Goal: Task Accomplishment & Management: Use online tool/utility

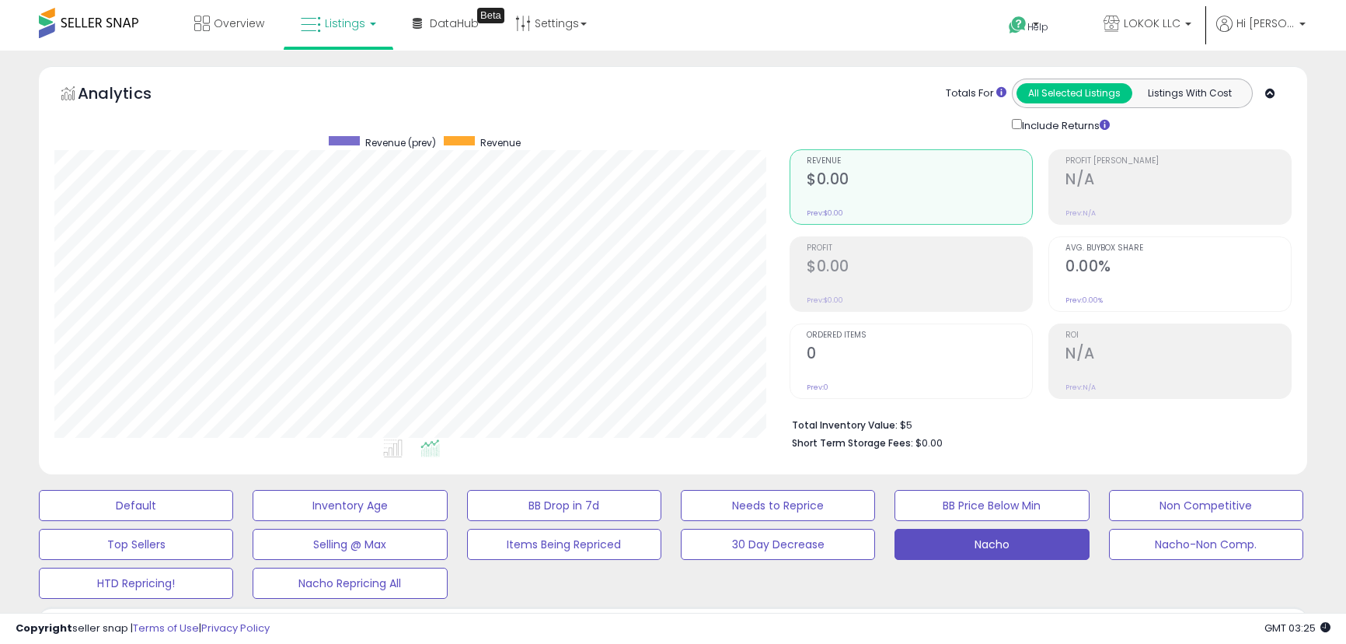
select select "**"
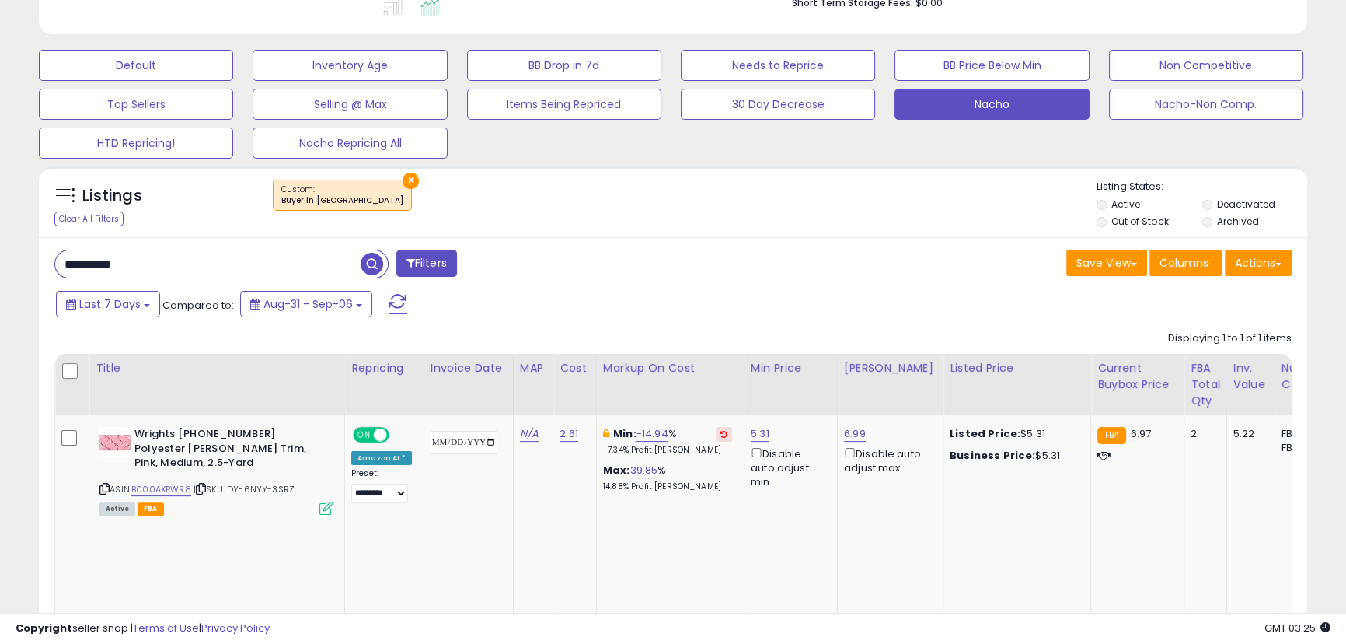
scroll to position [0, 107]
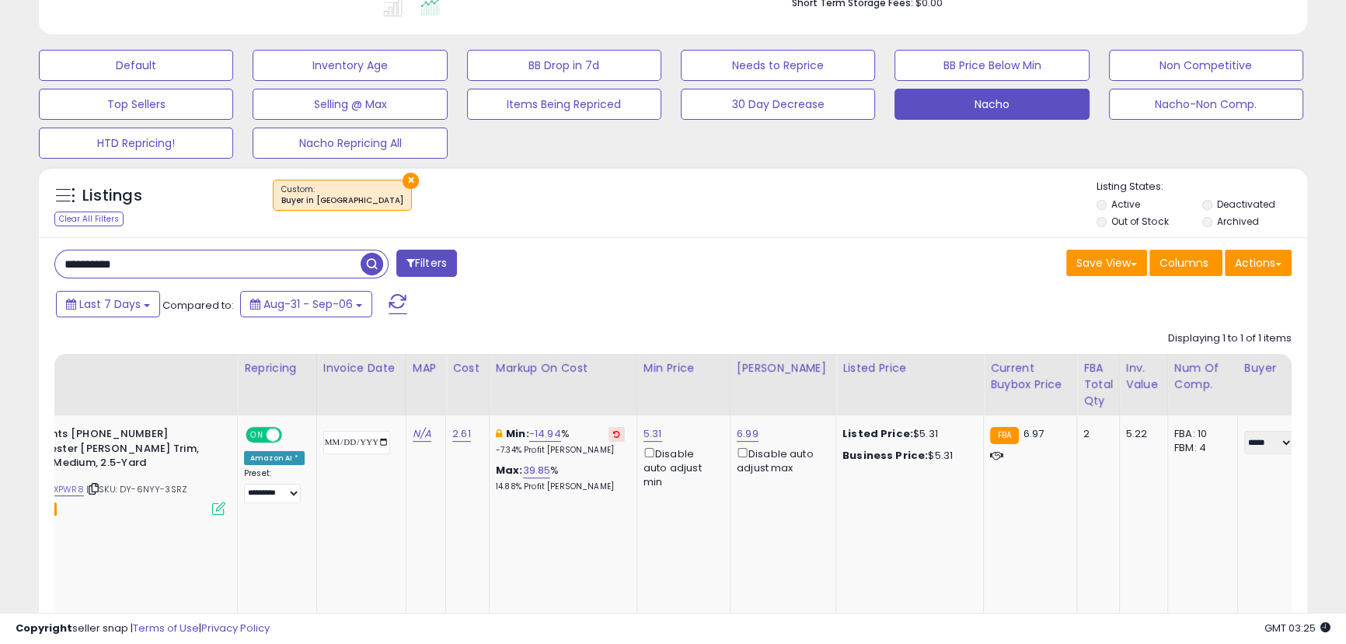
click at [363, 264] on span "button" at bounding box center [372, 264] width 23 height 23
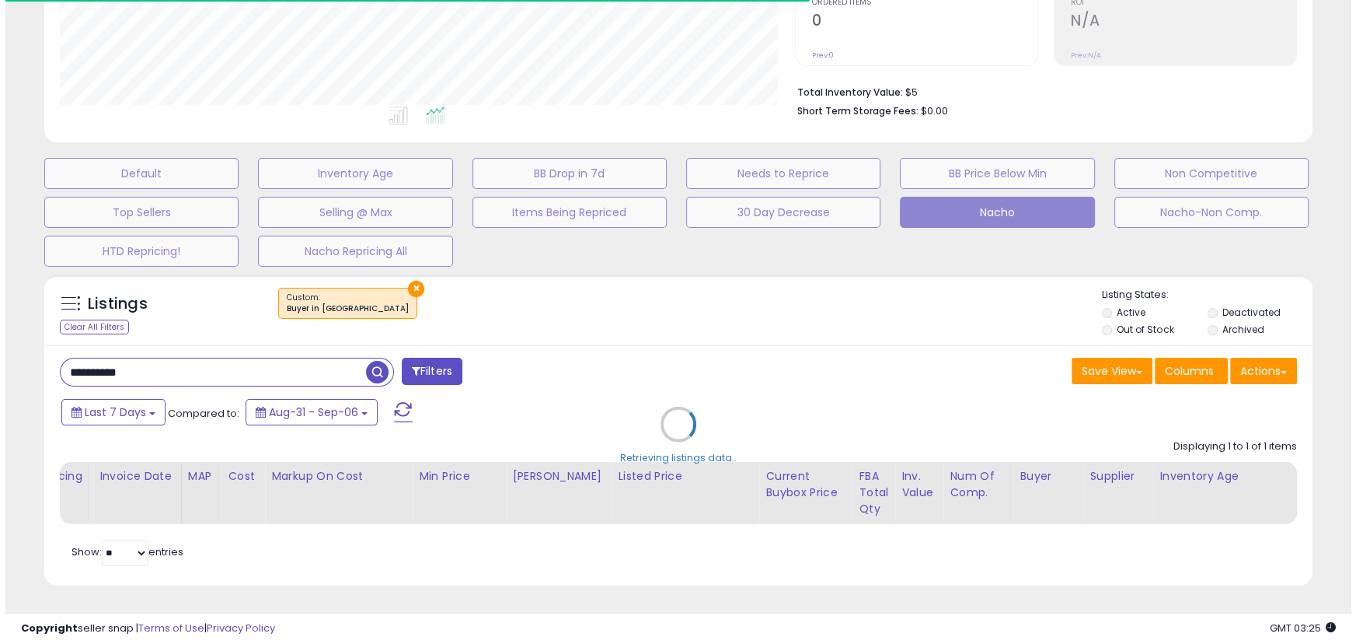
scroll to position [777002, 776584]
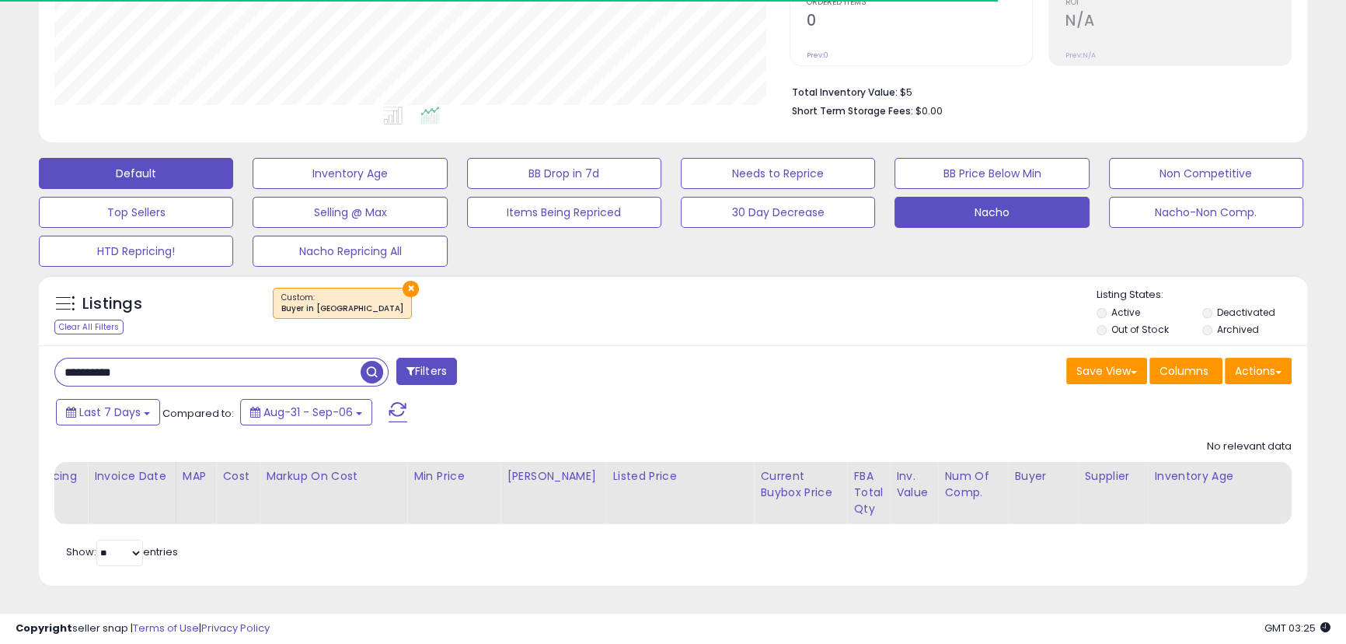
click at [190, 159] on button "Default" at bounding box center [136, 173] width 194 height 31
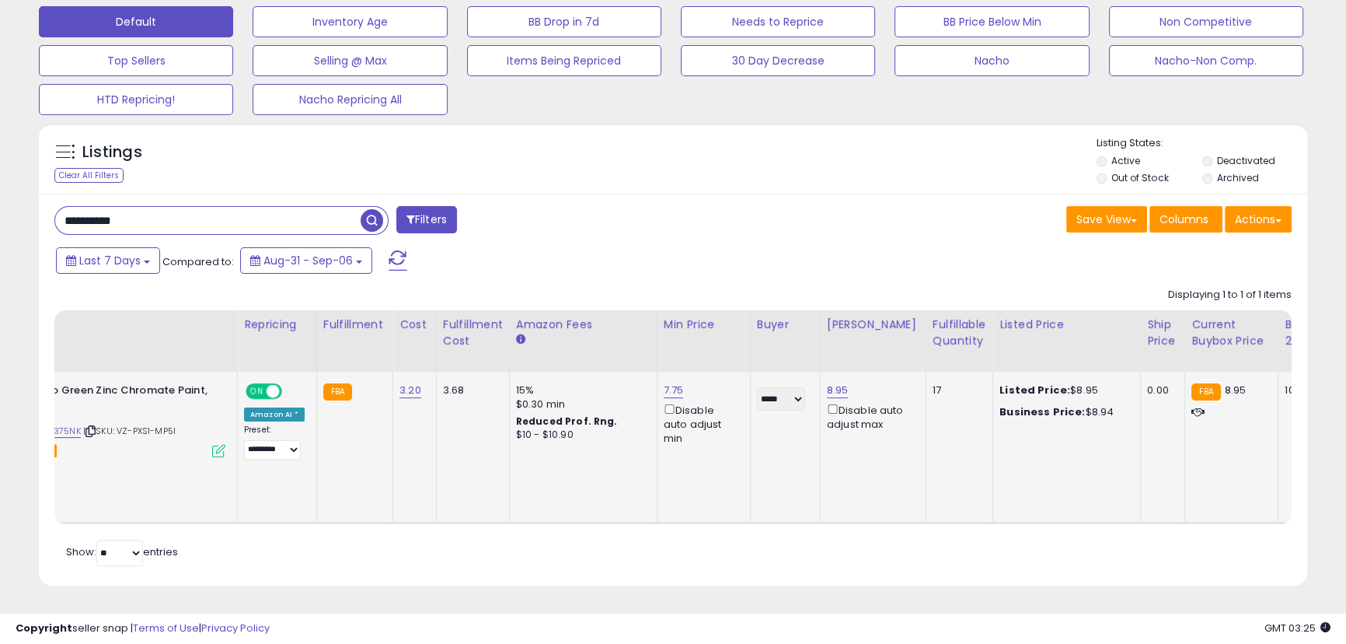
scroll to position [496, 0]
click at [209, 211] on input "**********" at bounding box center [207, 220] width 305 height 27
paste input "text"
type input "**********"
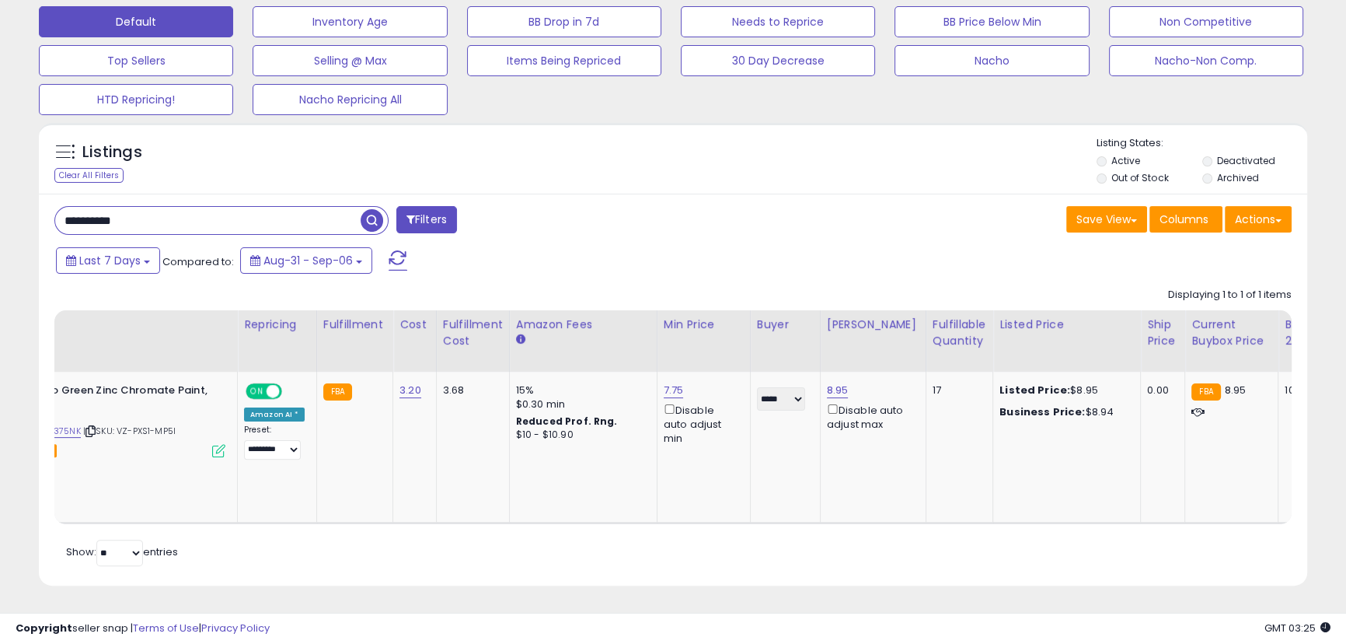
drag, startPoint x: 387, startPoint y: 203, endPoint x: 375, endPoint y: 202, distance: 12.5
click at [386, 207] on span at bounding box center [374, 220] width 27 height 27
click at [372, 209] on span "button" at bounding box center [372, 220] width 23 height 23
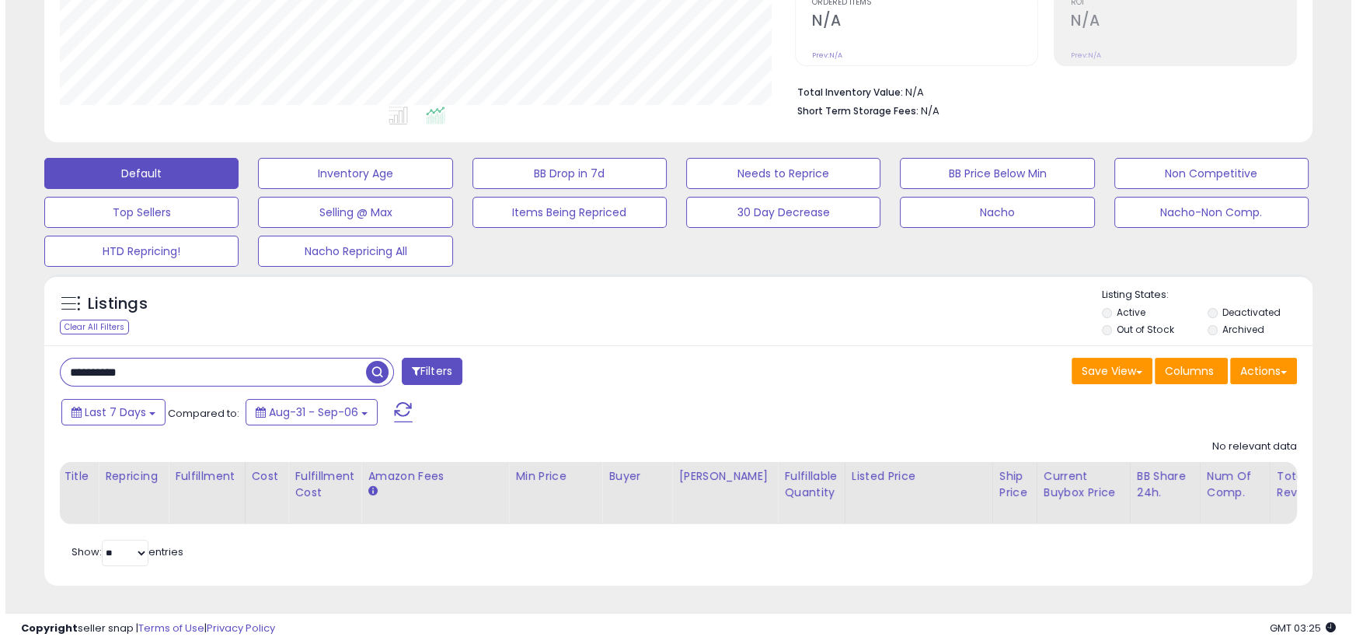
scroll to position [0, 0]
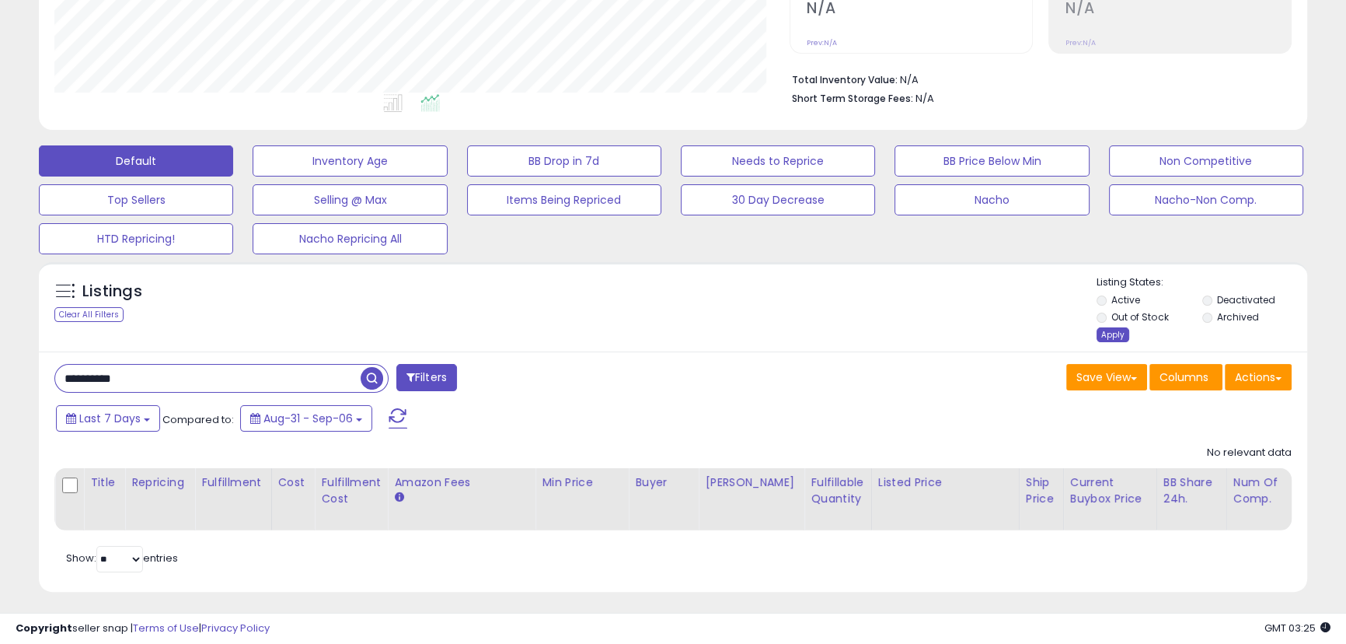
click at [1104, 337] on div "Apply" at bounding box center [1113, 334] width 33 height 15
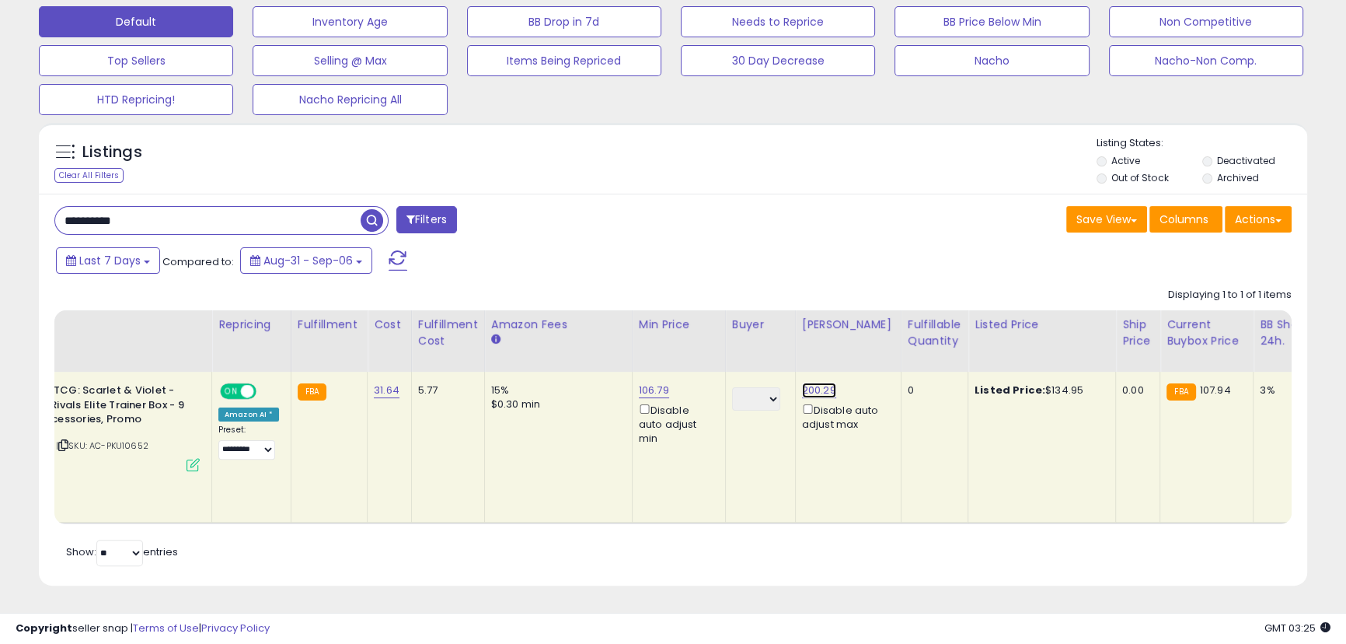
drag, startPoint x: 816, startPoint y: 380, endPoint x: 797, endPoint y: 375, distance: 20.0
click at [816, 382] on link "200.29" at bounding box center [819, 390] width 34 height 16
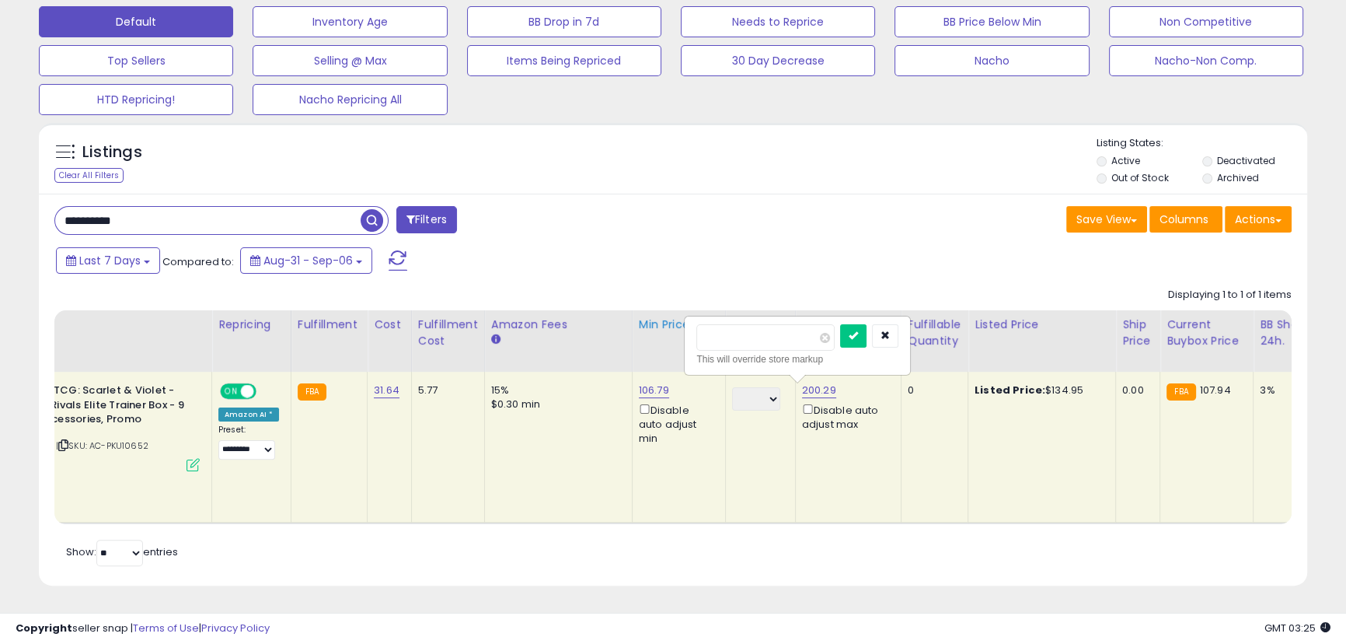
drag, startPoint x: 712, startPoint y: 333, endPoint x: 654, endPoint y: 330, distance: 58.4
click at [654, 330] on table "Title Repricing" at bounding box center [1165, 417] width 2489 height 214
type input "******"
click at [858, 330] on icon "submit" at bounding box center [853, 334] width 9 height 9
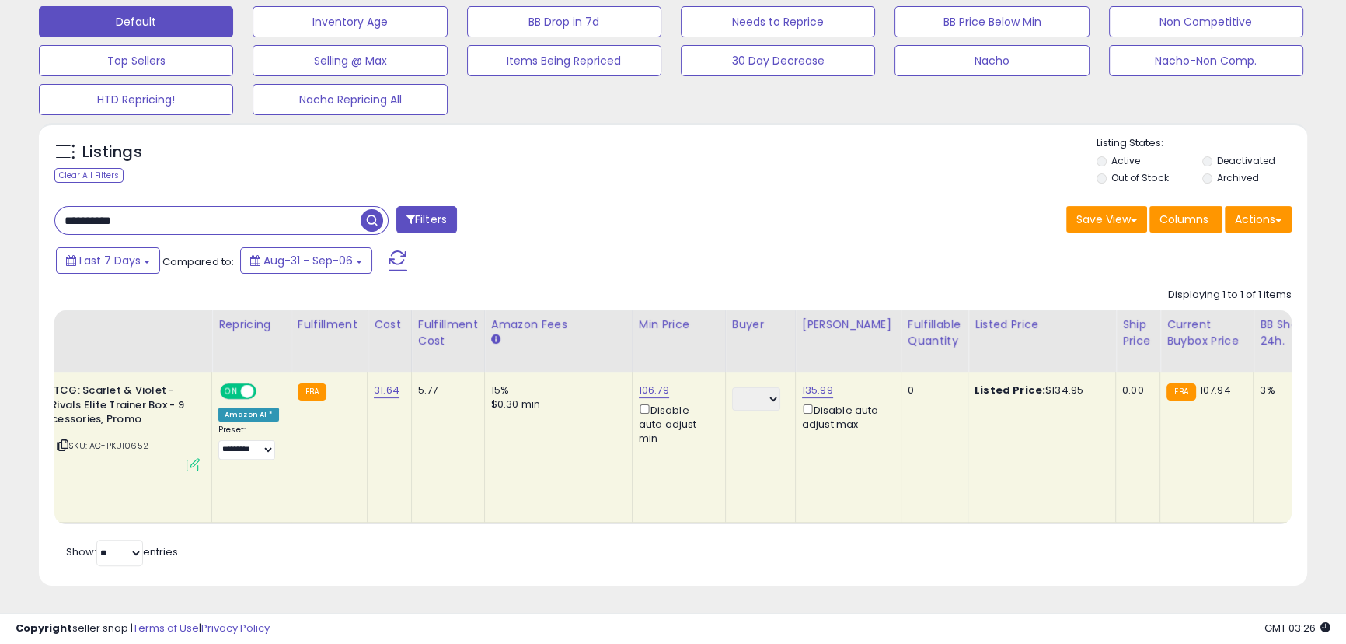
click at [916, 222] on div "Save View Save As New View Update Current View Columns Actions Import Export Vi…" at bounding box center [988, 221] width 630 height 30
click at [916, 245] on div "Last 7 Days Compared to: Aug-31 - Sep-06" at bounding box center [516, 262] width 928 height 35
click at [1026, 54] on button "Nacho" at bounding box center [992, 60] width 194 height 31
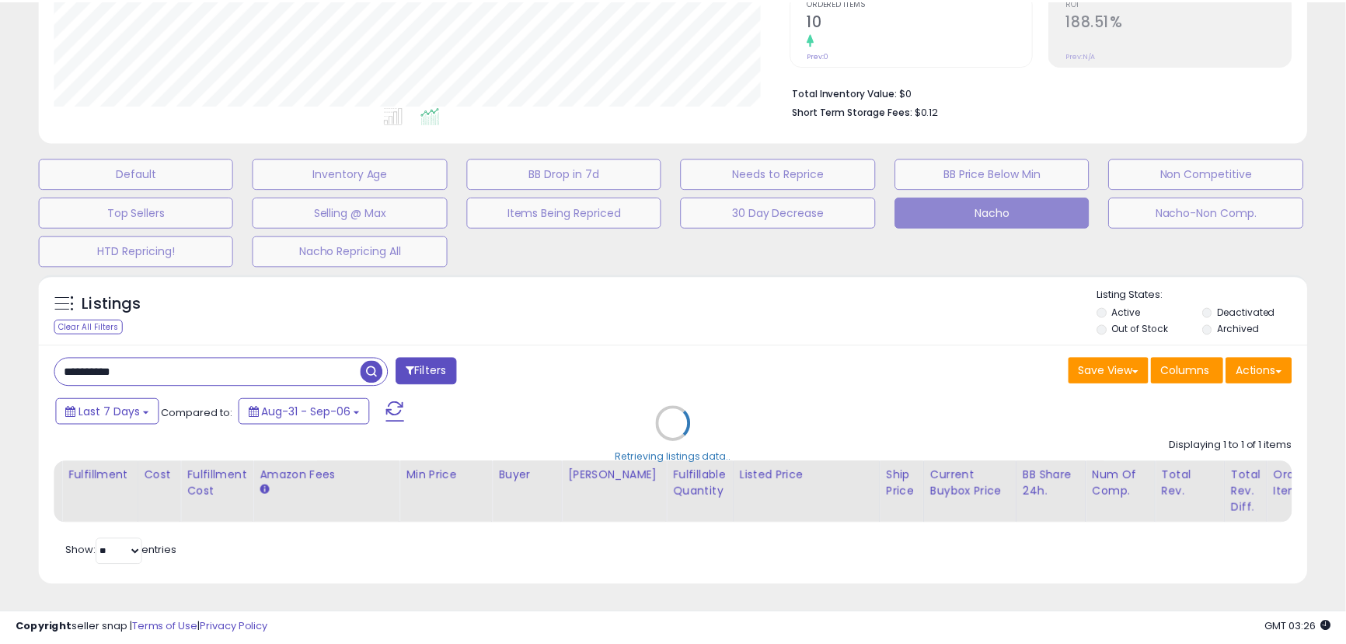
scroll to position [319, 742]
type input "**********"
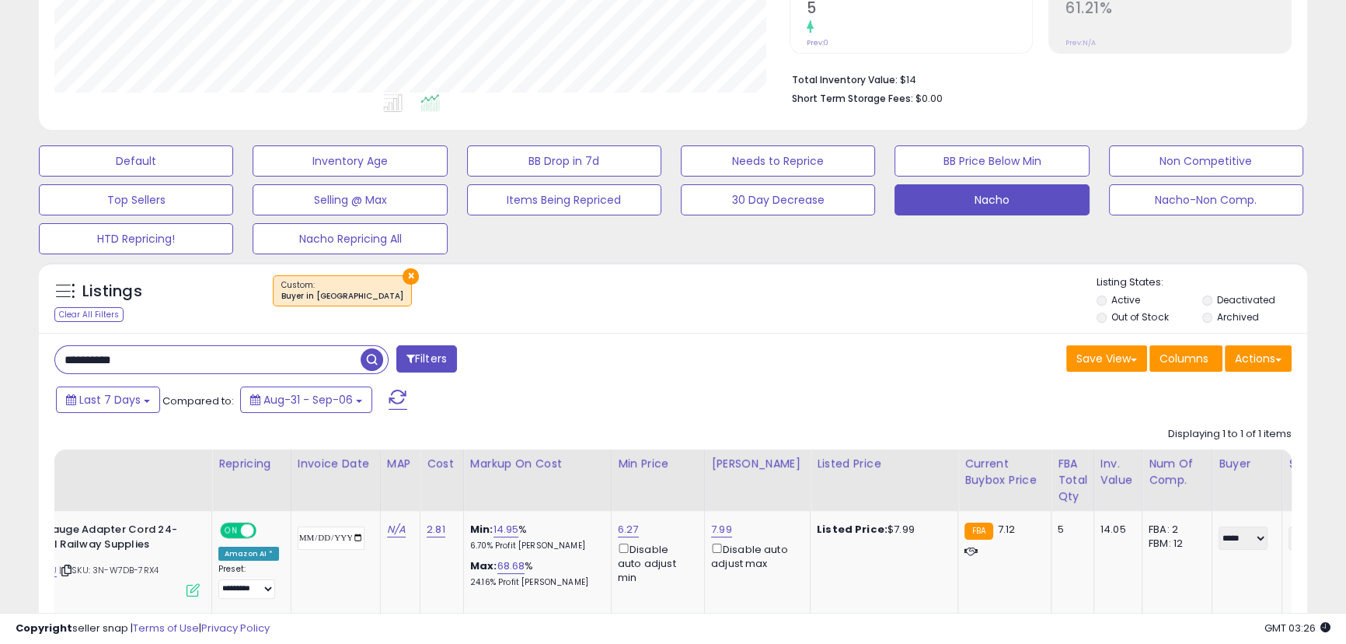
scroll to position [319, 735]
